Goal: Task Accomplishment & Management: Manage account settings

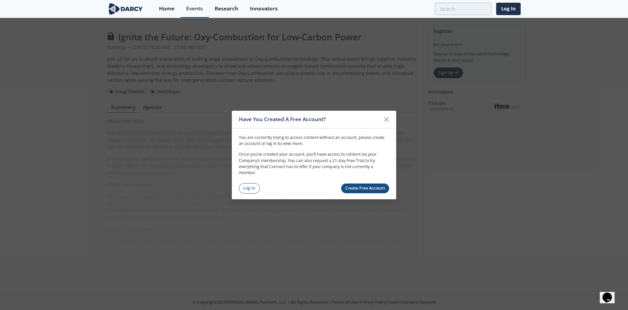
drag, startPoint x: 249, startPoint y: 187, endPoint x: 356, endPoint y: 174, distance: 107.7
click at [249, 187] on link "Log In" at bounding box center [249, 188] width 21 height 10
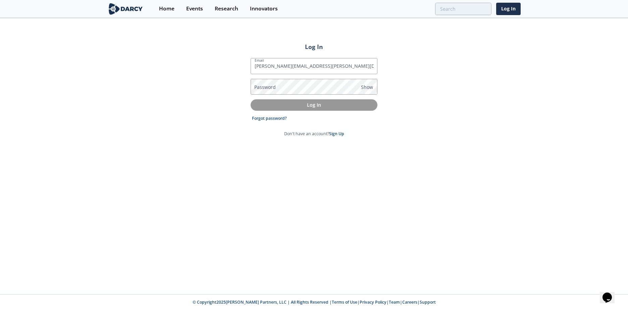
type input "[PERSON_NAME][EMAIL_ADDRESS][PERSON_NAME][DOMAIN_NAME]"
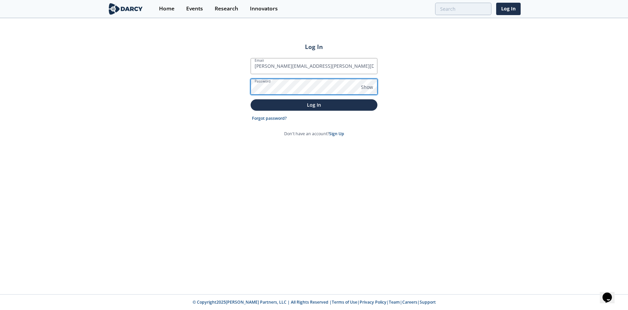
click at [251, 99] on button "Log In" at bounding box center [314, 104] width 127 height 11
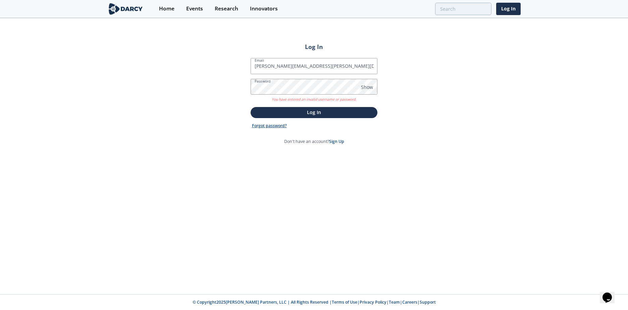
click at [278, 125] on link "Forgot password?" at bounding box center [269, 126] width 35 height 6
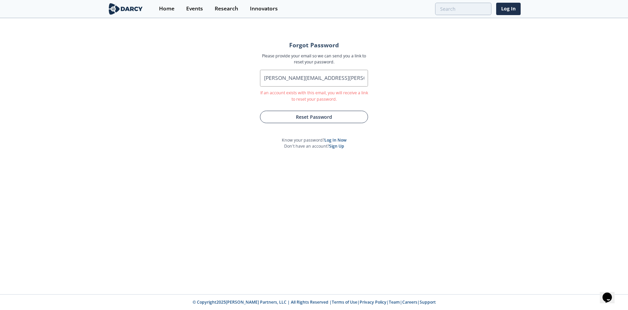
click at [329, 118] on button "Reset Password" at bounding box center [314, 117] width 108 height 12
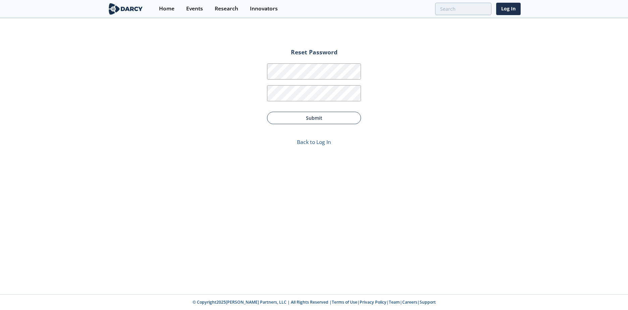
click at [321, 115] on button "Submit" at bounding box center [314, 118] width 94 height 12
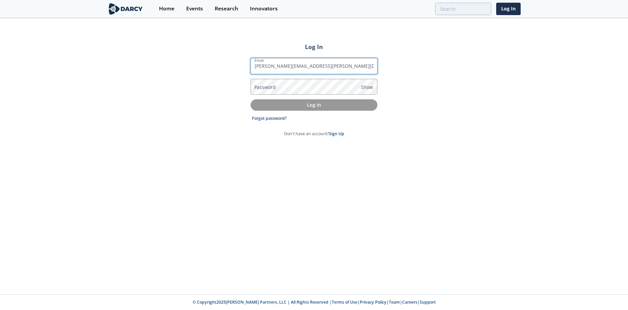
type input "[PERSON_NAME][EMAIL_ADDRESS][PERSON_NAME][DOMAIN_NAME]"
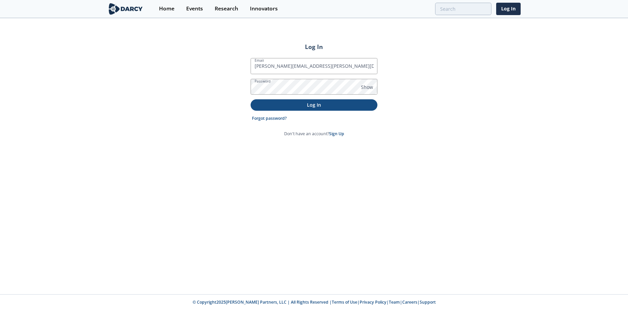
click at [313, 109] on button "Log In" at bounding box center [314, 104] width 127 height 11
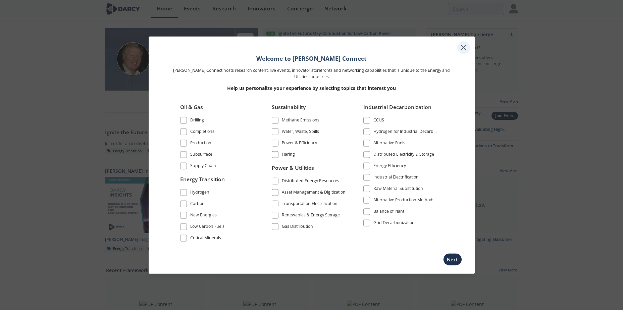
click at [462, 48] on icon at bounding box center [464, 48] width 8 height 8
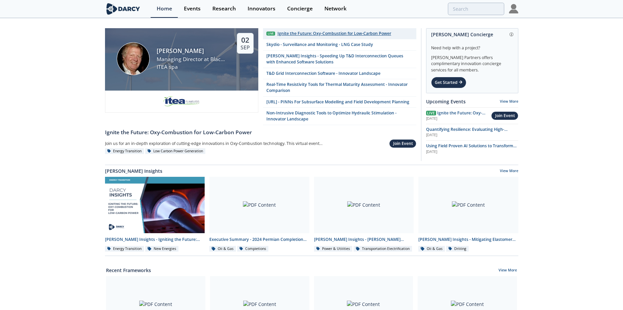
click at [336, 33] on div "Ignite the Future: Oxy-Combustion for Low-Carbon Power" at bounding box center [334, 34] width 114 height 6
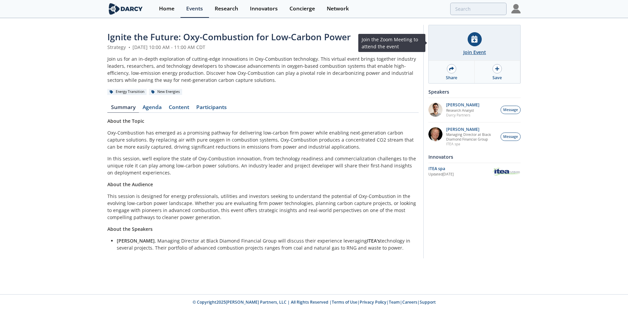
click at [476, 37] on icon at bounding box center [474, 39] width 6 height 7
